Goal: Check status: Check status

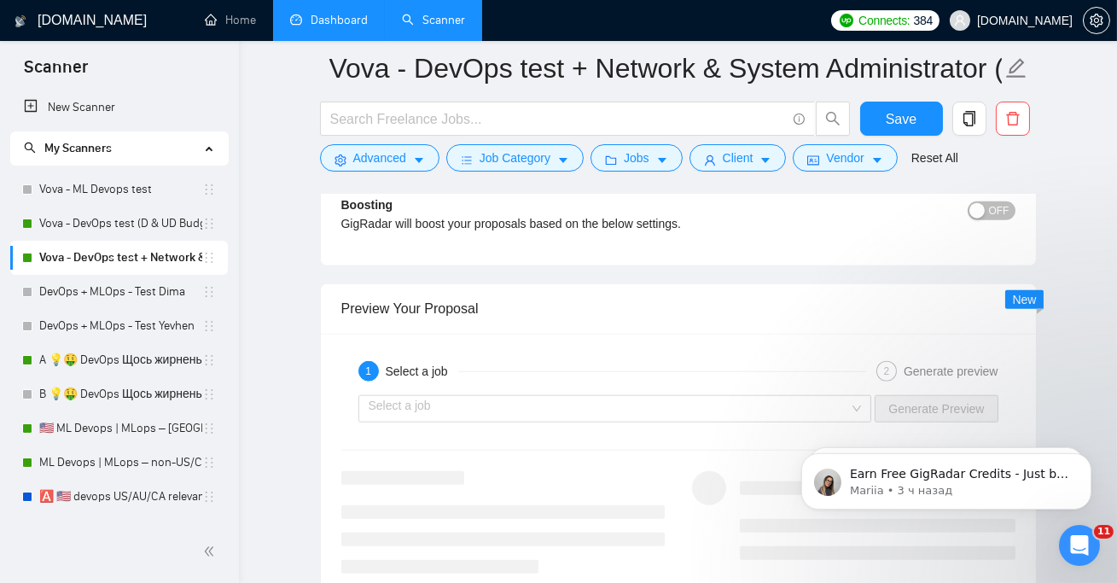
click at [329, 25] on link "Dashboard" at bounding box center [329, 20] width 78 height 15
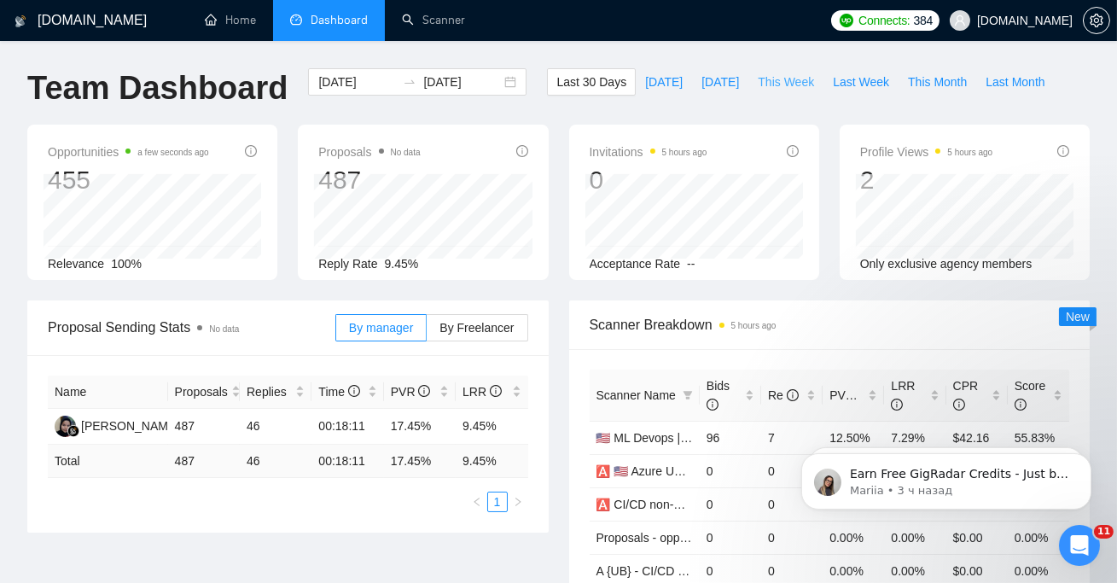
click at [796, 81] on span "This Week" at bounding box center [786, 82] width 56 height 19
type input "[DATE]"
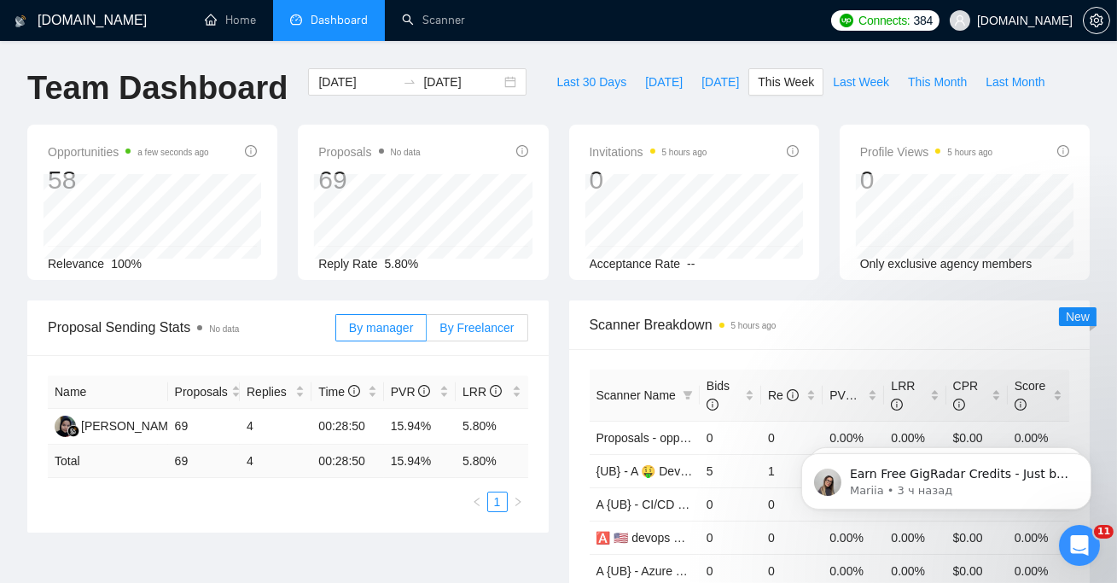
click at [489, 324] on span "By Freelancer" at bounding box center [477, 328] width 74 height 14
click at [427, 332] on input "By Freelancer" at bounding box center [427, 332] width 0 height 0
